Goal: Find specific page/section: Find specific page/section

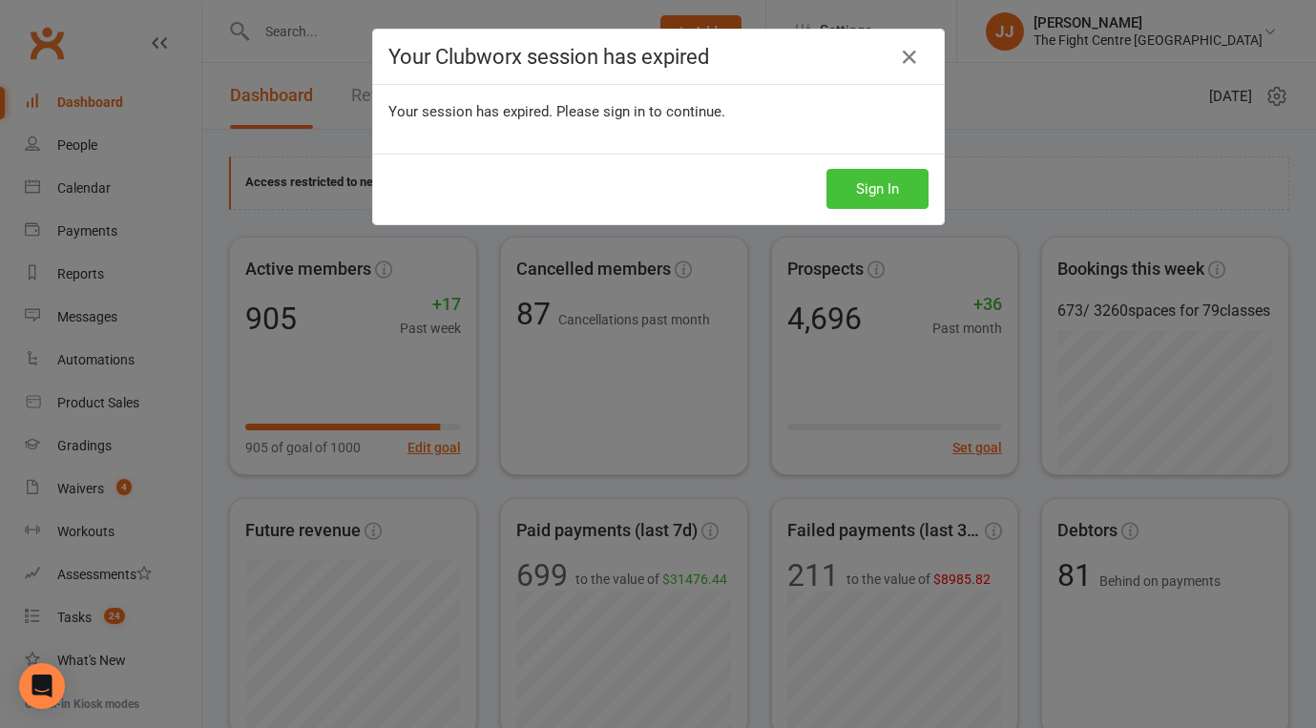
click at [914, 178] on button "Sign In" at bounding box center [877, 189] width 102 height 40
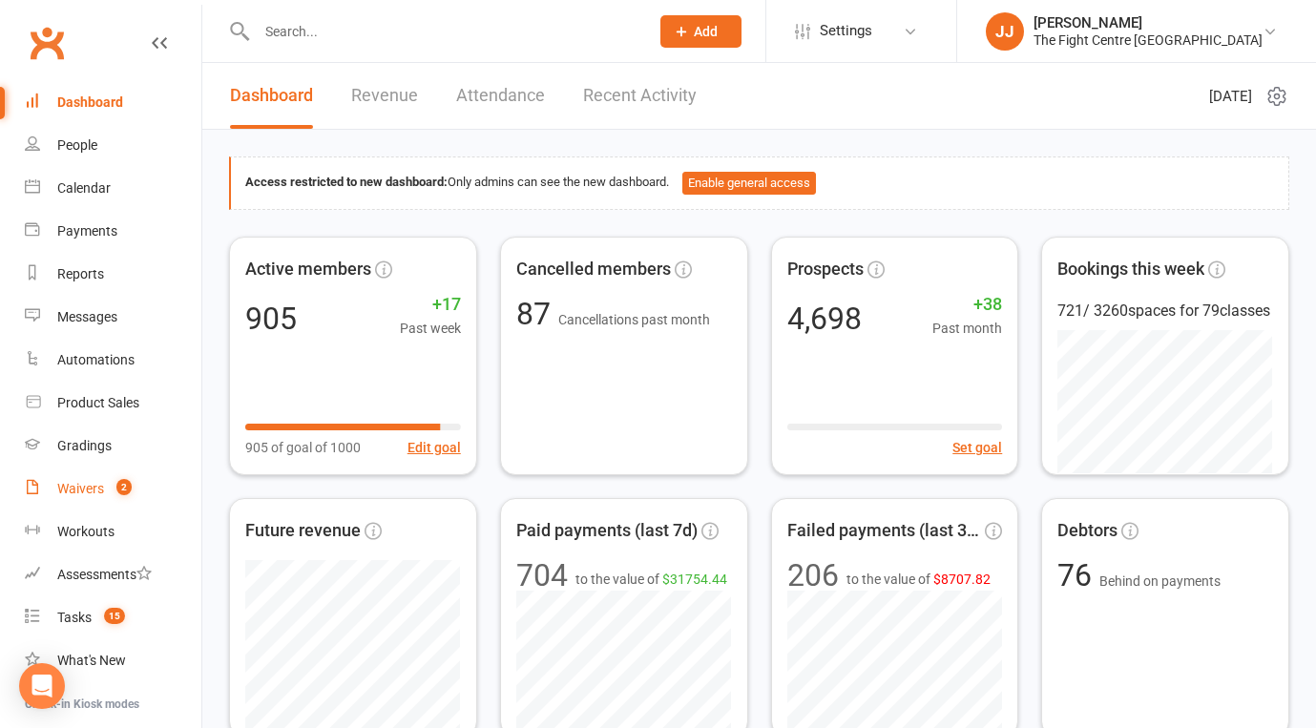
click at [133, 483] on link "Waivers 2" at bounding box center [113, 489] width 177 height 43
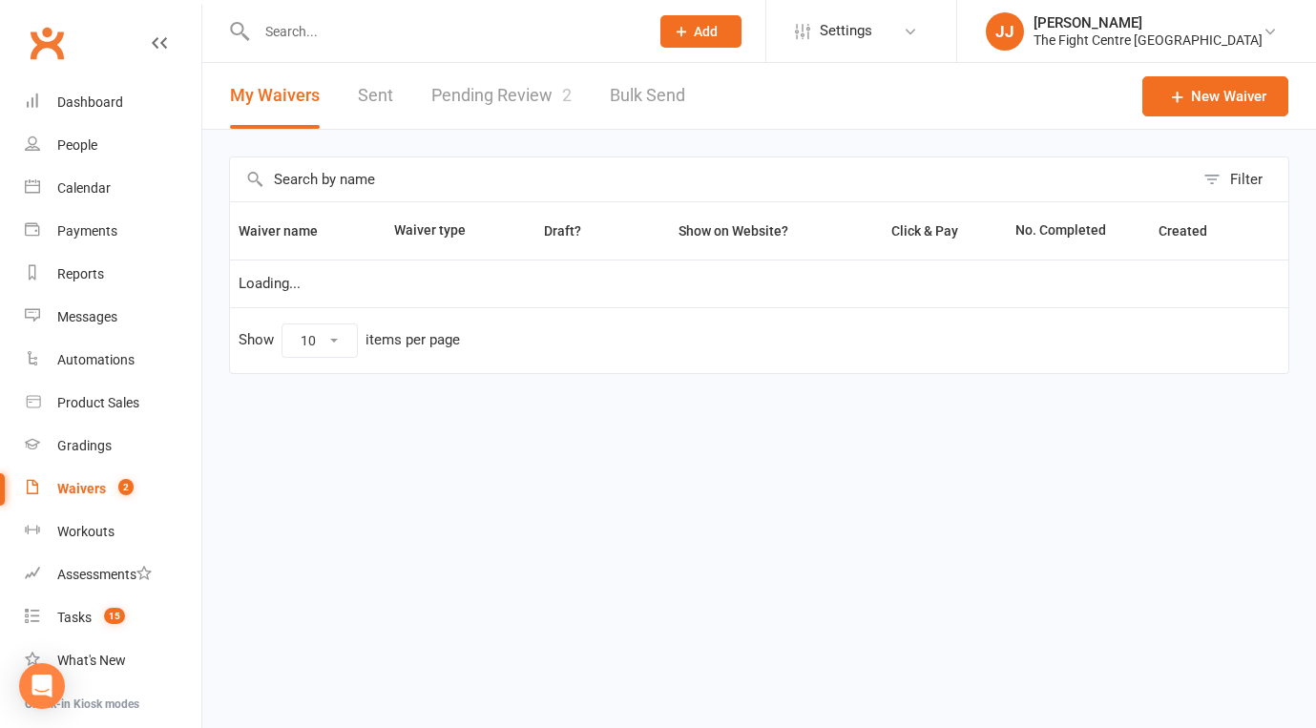
select select "50"
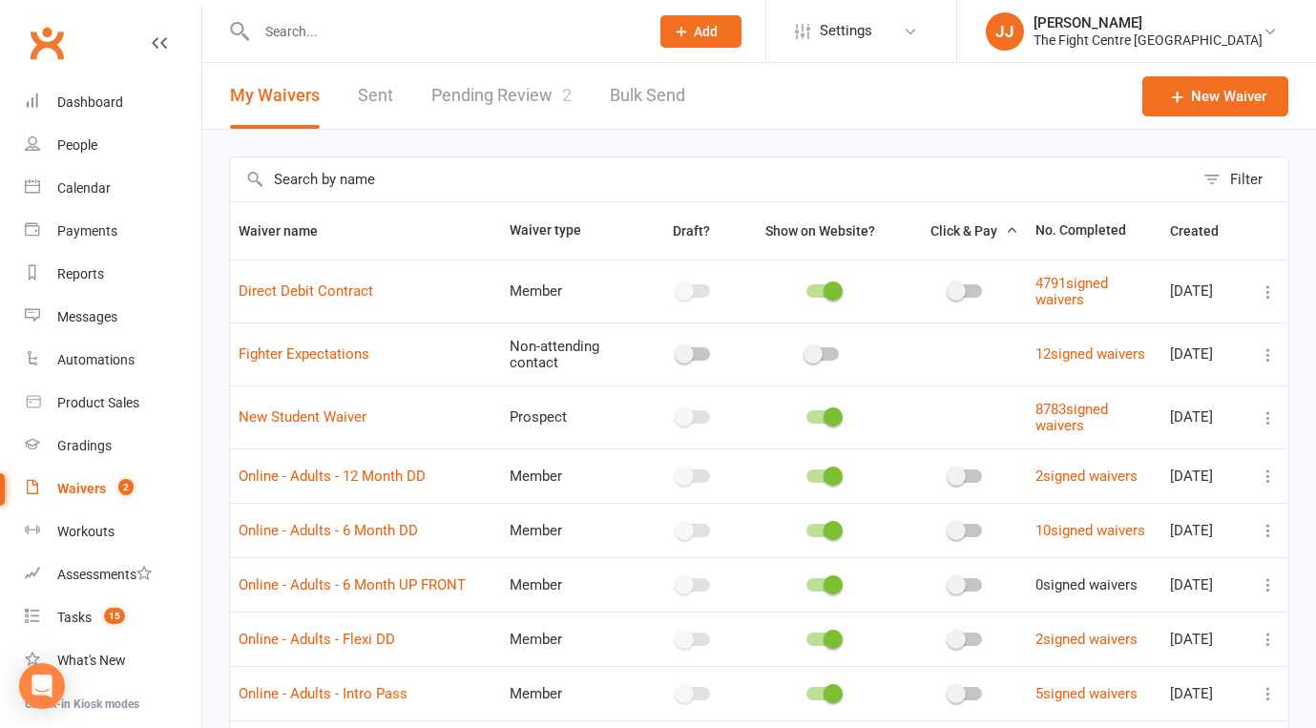
click at [541, 104] on link "Pending Review 2" at bounding box center [501, 96] width 140 height 66
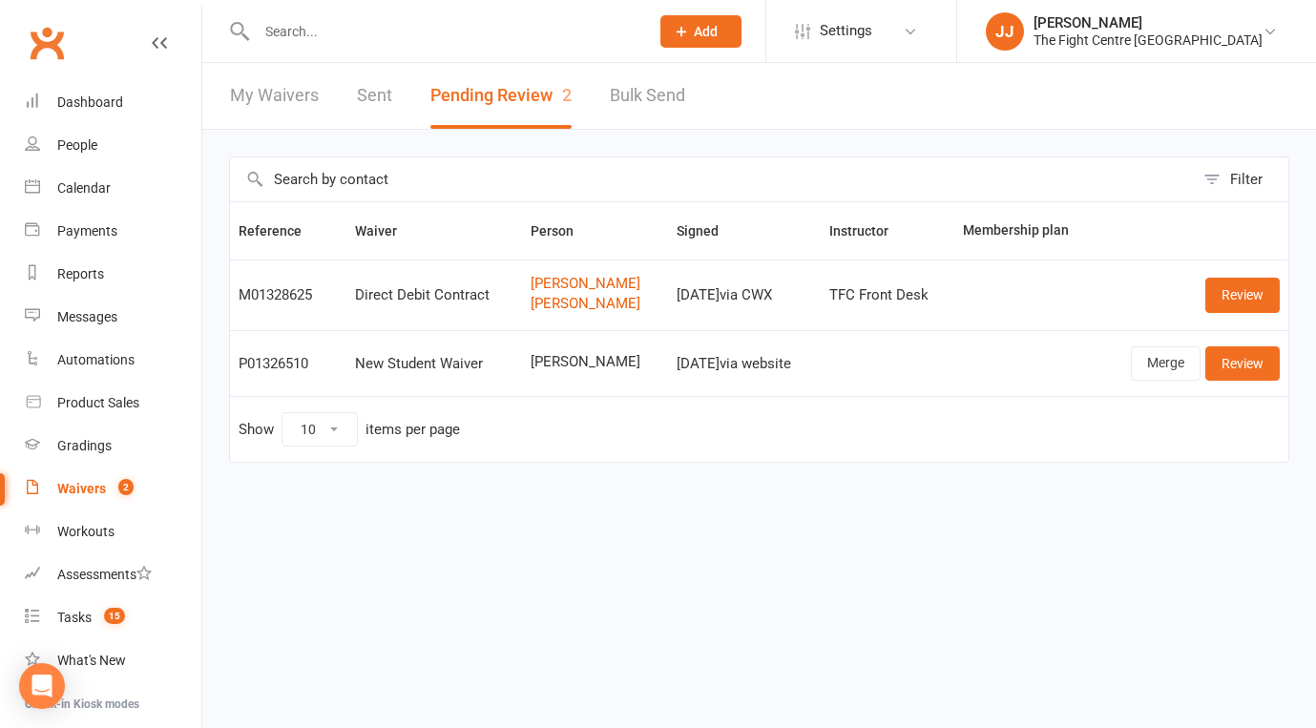
click at [65, 50] on link "Clubworx" at bounding box center [47, 43] width 48 height 48
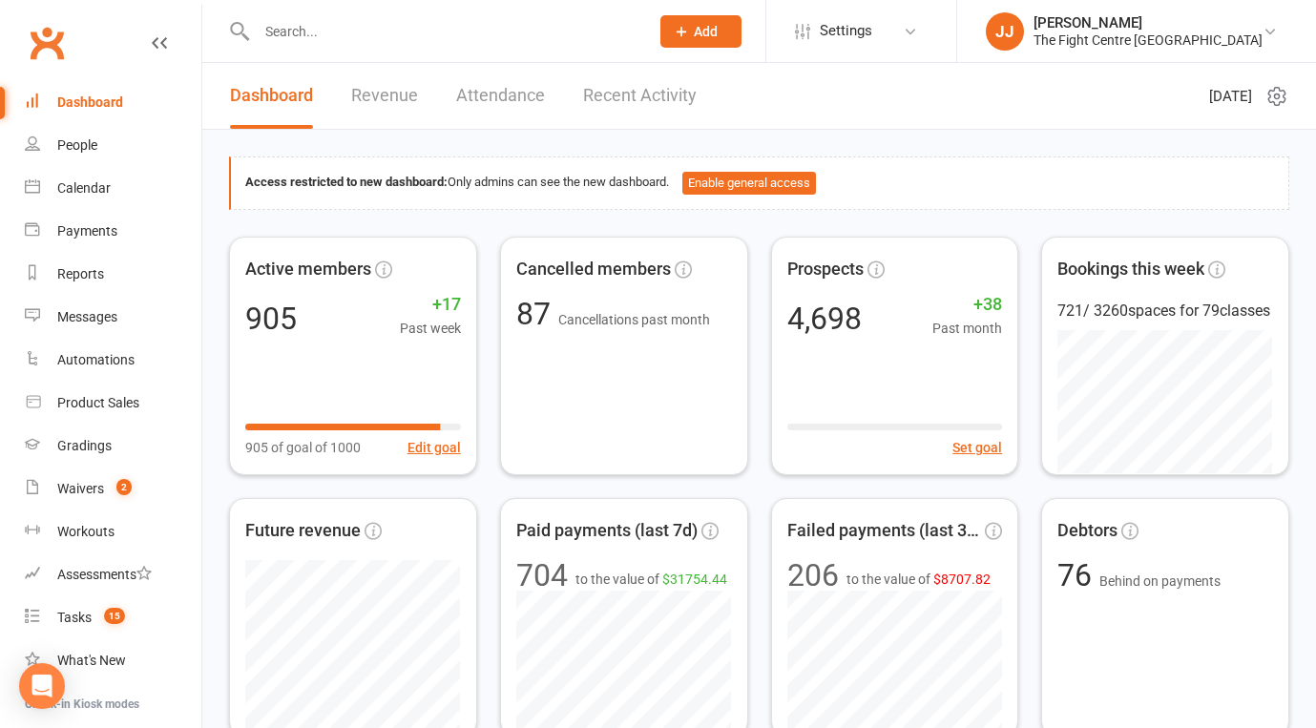
click at [345, 27] on input "text" at bounding box center [443, 31] width 385 height 27
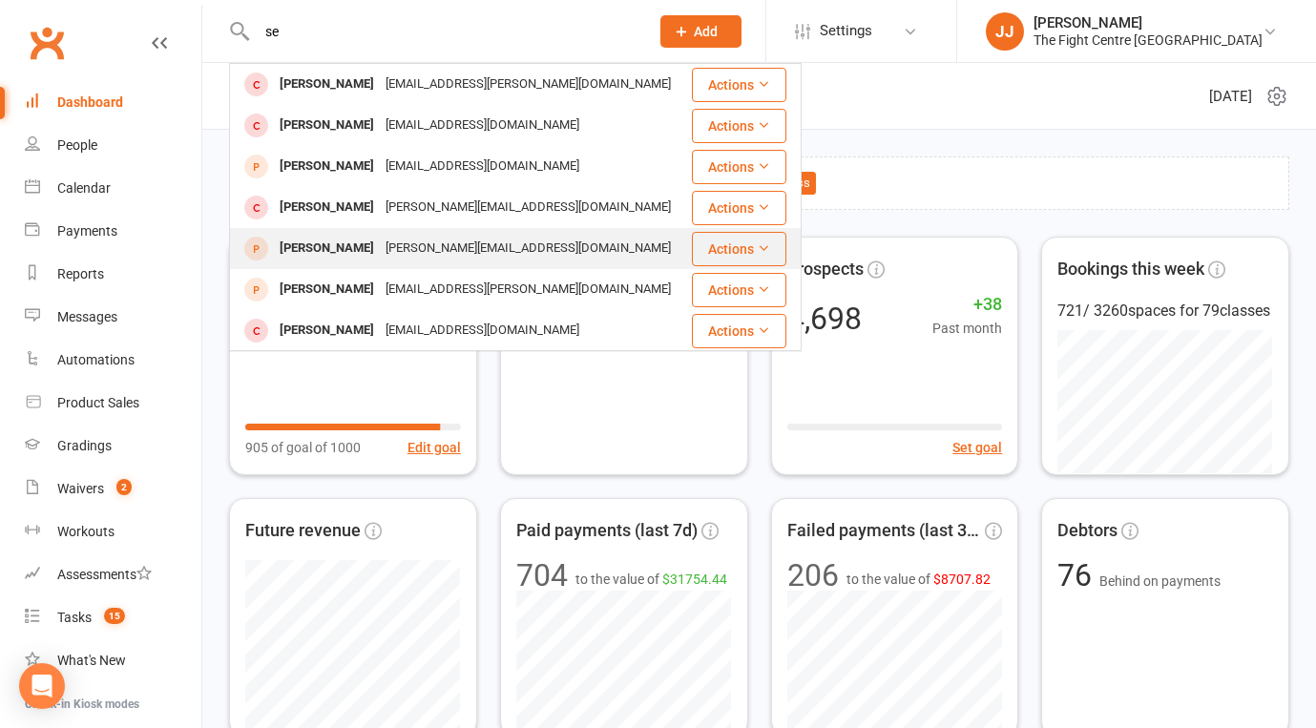
type input "s"
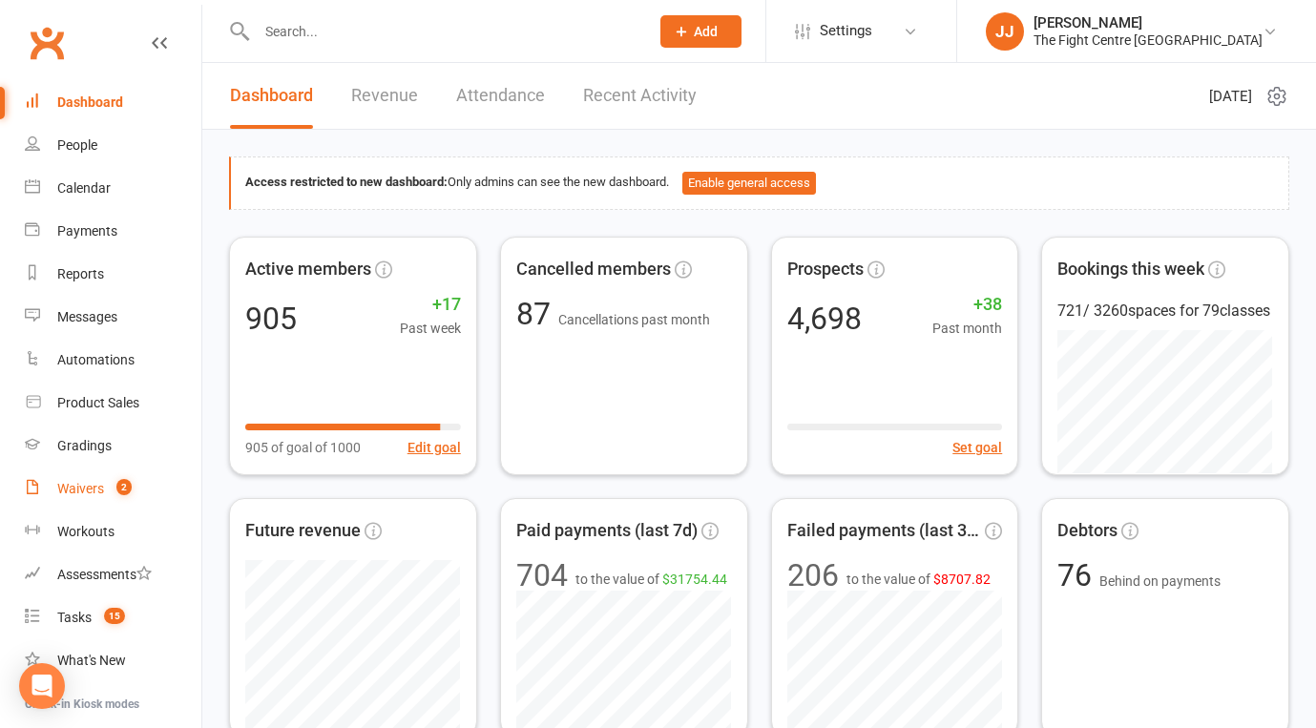
click at [93, 491] on div "Waivers" at bounding box center [80, 488] width 47 height 15
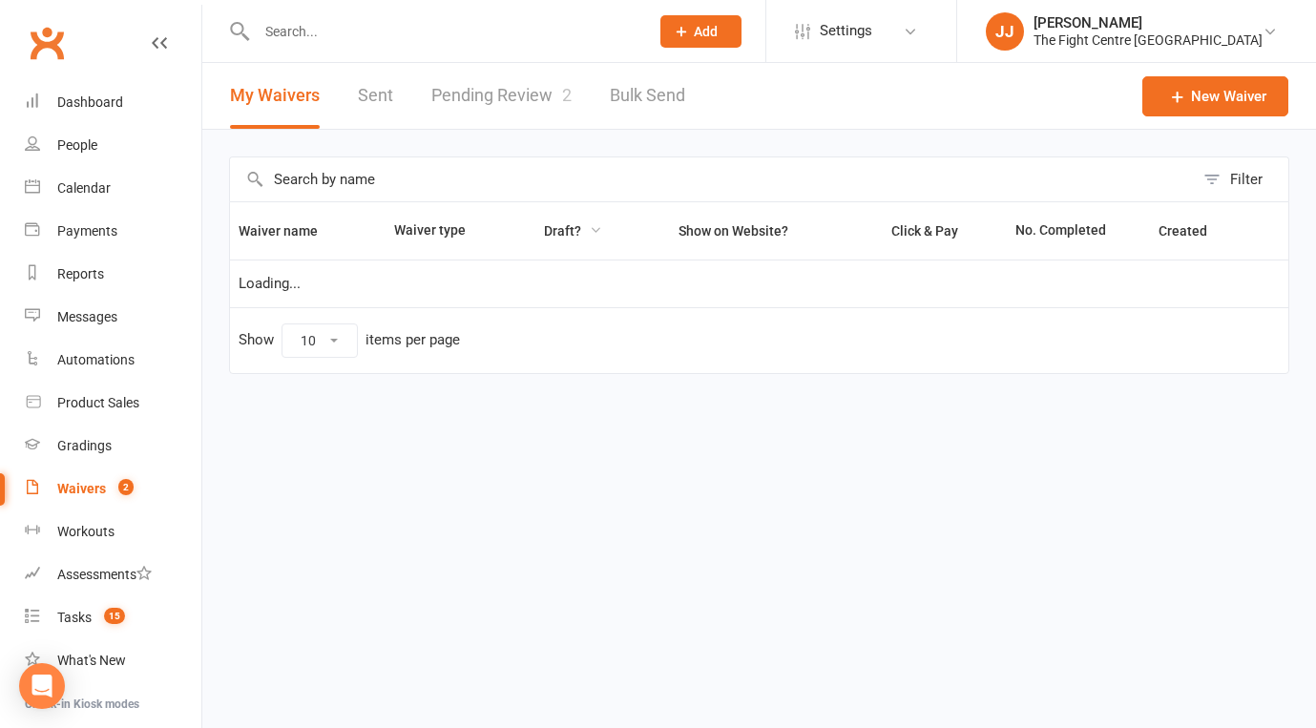
select select "50"
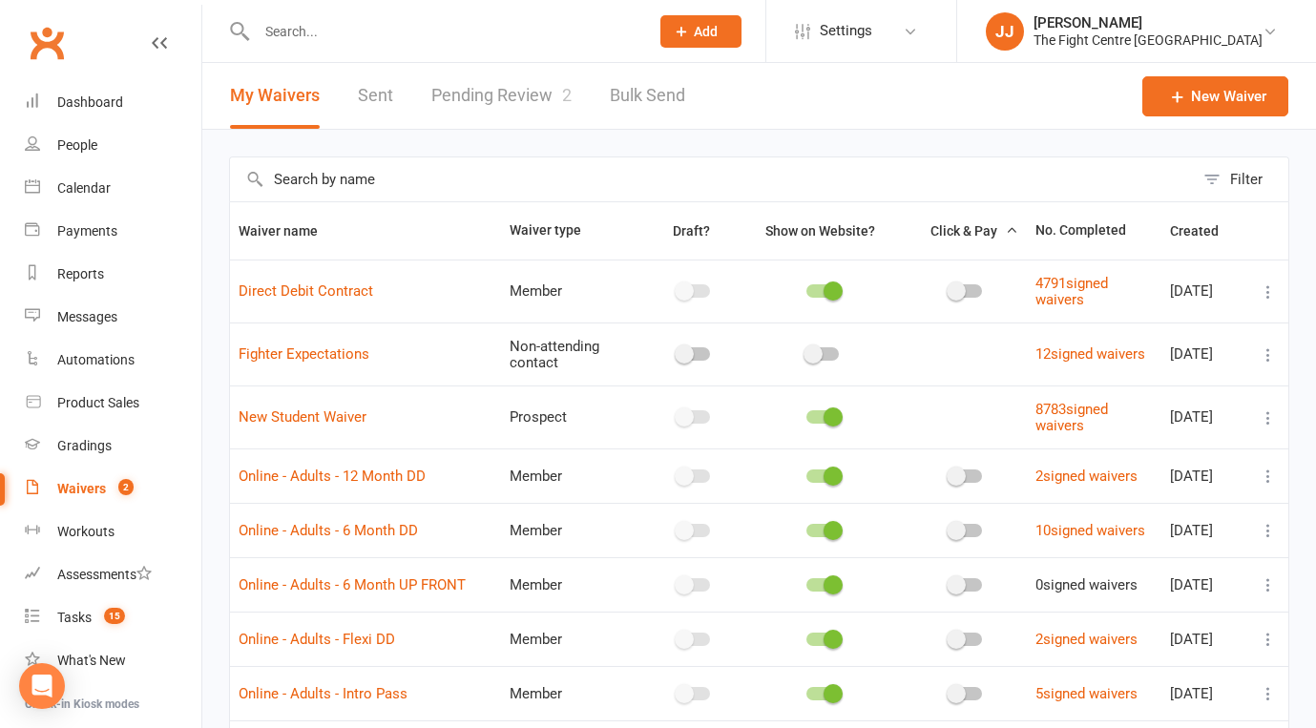
click at [514, 90] on link "Pending Review 2" at bounding box center [501, 96] width 140 height 66
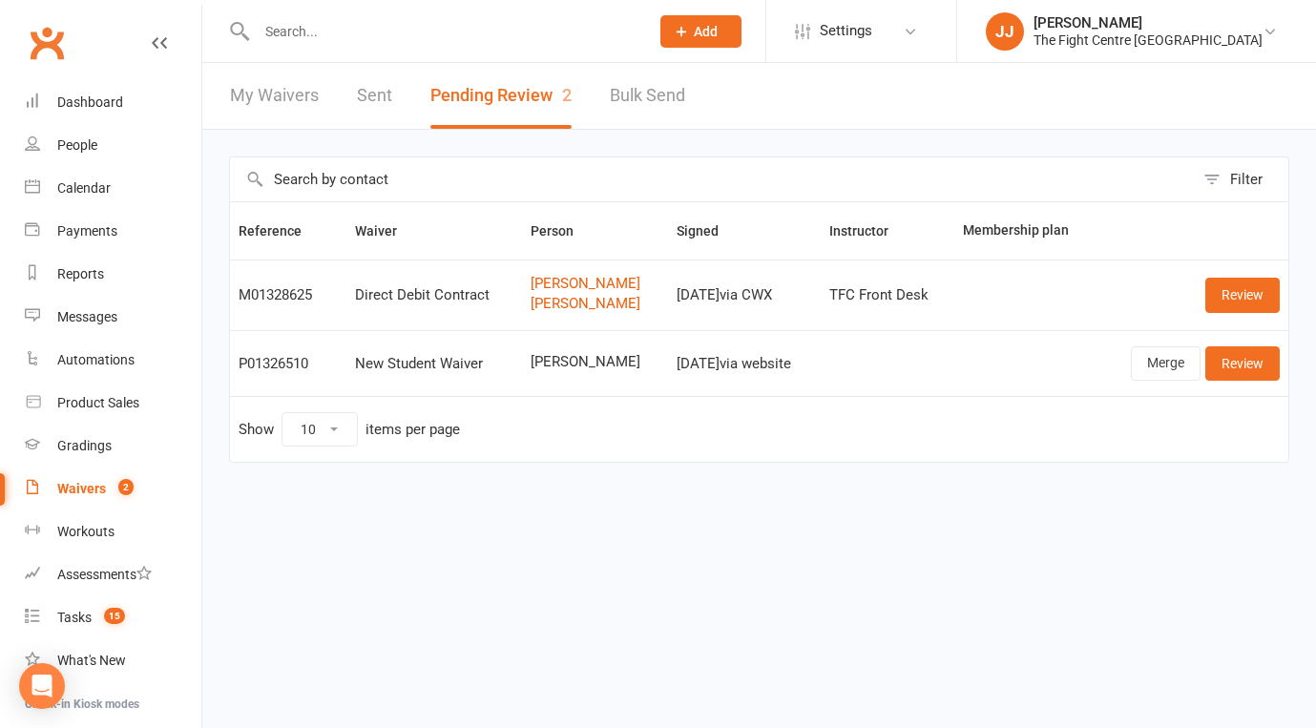
click at [371, 34] on input "text" at bounding box center [443, 31] width 385 height 27
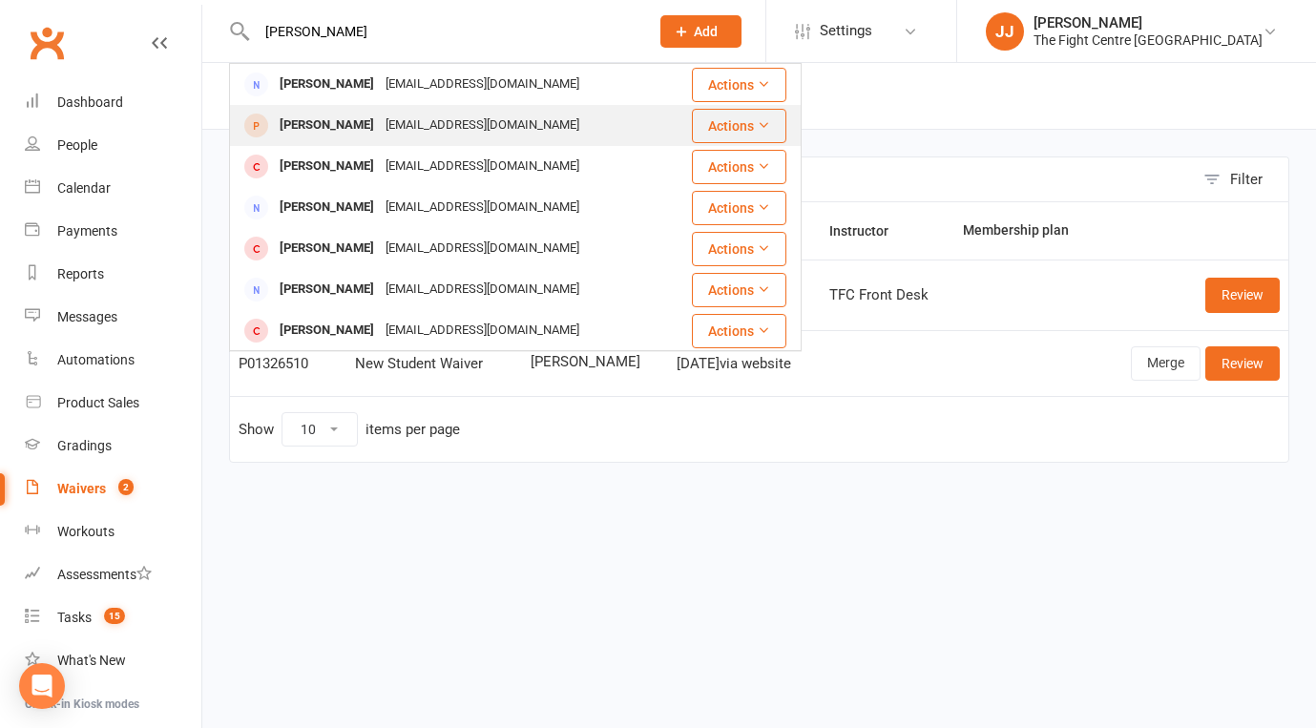
type input "[PERSON_NAME]"
click at [380, 114] on div "[EMAIL_ADDRESS][DOMAIN_NAME]" at bounding box center [482, 126] width 205 height 28
